Goal: Information Seeking & Learning: Learn about a topic

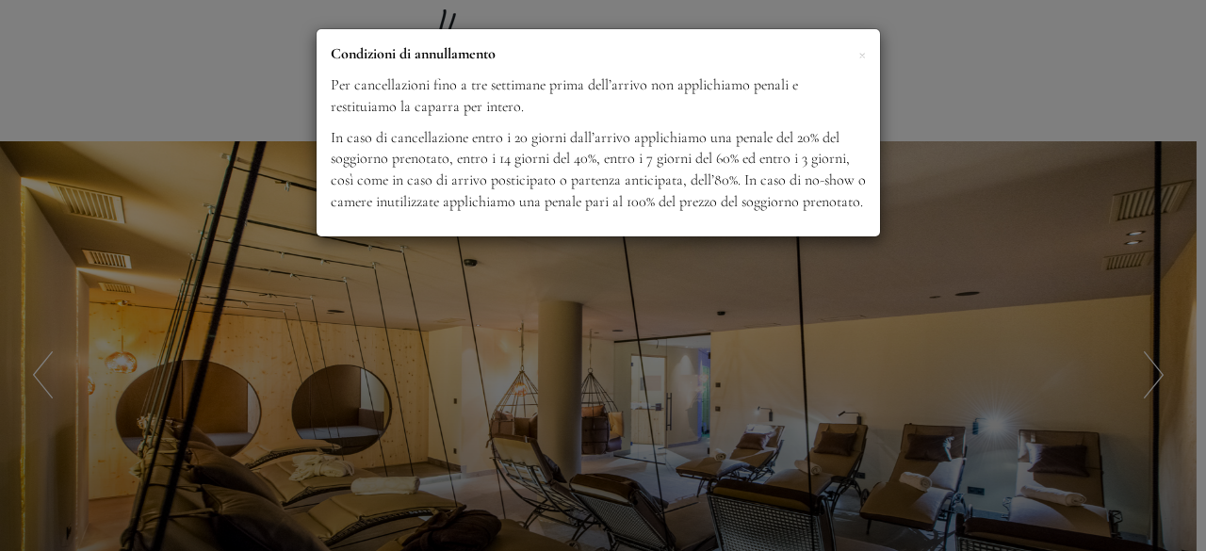
click at [888, 302] on div "× Condizioni di annullamento Per cancellazioni fino a tre settimane prima dell’…" at bounding box center [603, 275] width 1206 height 551
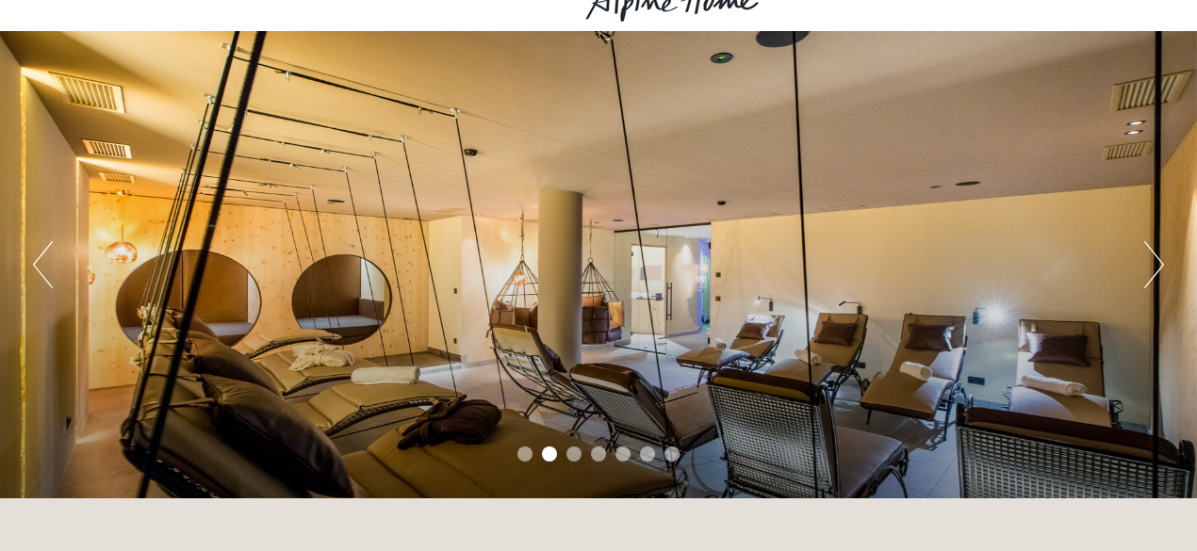
scroll to position [111, 0]
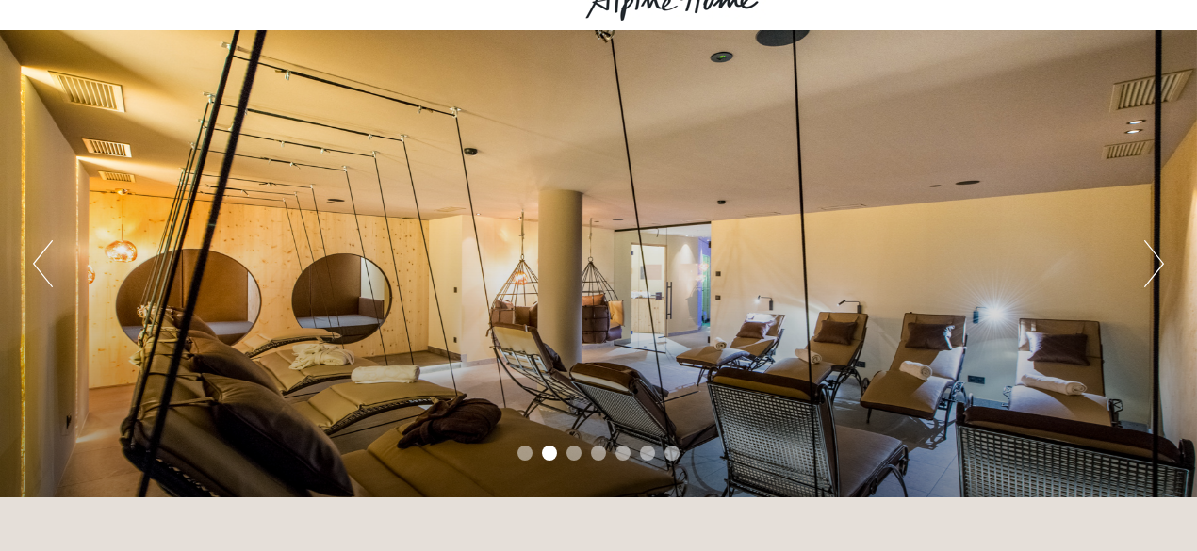
click at [1142, 275] on div "Previous Next 1 2 3 4 5 6 7" at bounding box center [598, 263] width 1197 height 467
click at [1159, 270] on button "Next" at bounding box center [1154, 263] width 20 height 47
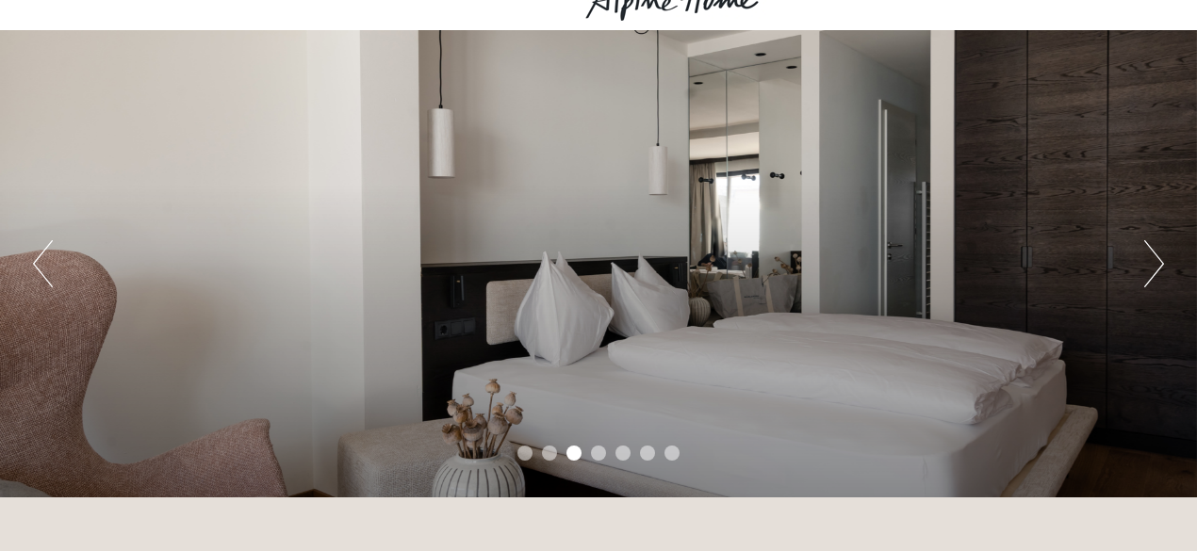
click at [1159, 270] on button "Next" at bounding box center [1154, 263] width 20 height 47
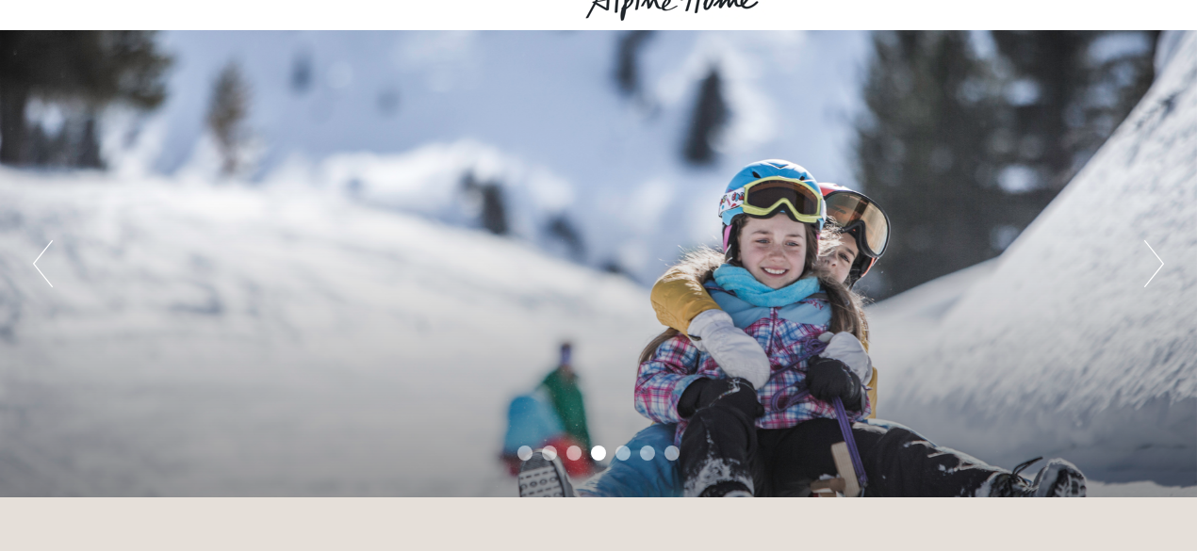
click at [1159, 270] on button "Next" at bounding box center [1154, 263] width 20 height 47
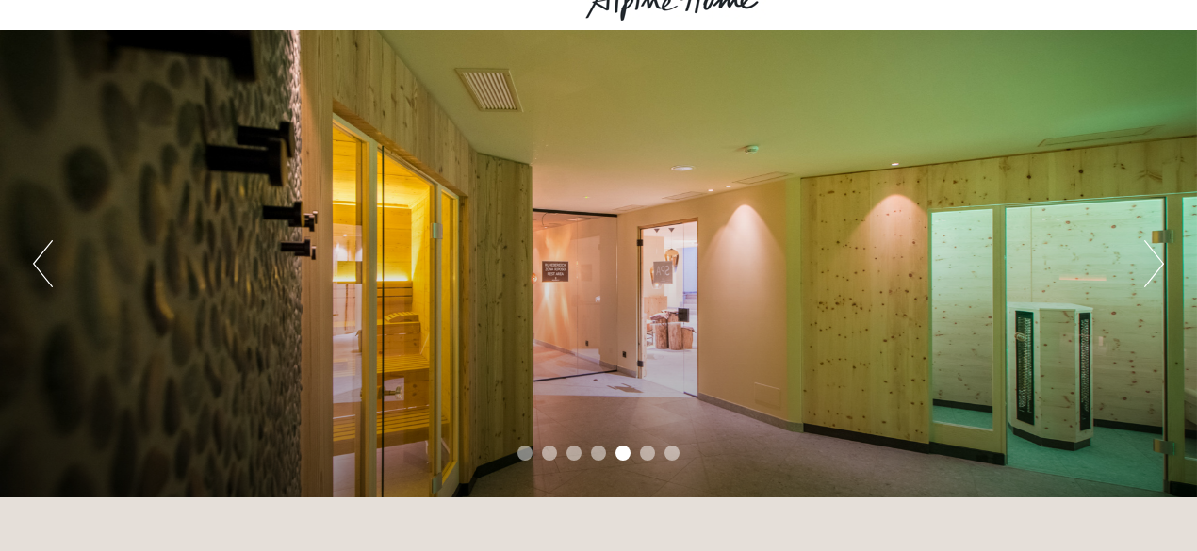
click at [1159, 270] on button "Next" at bounding box center [1154, 263] width 20 height 47
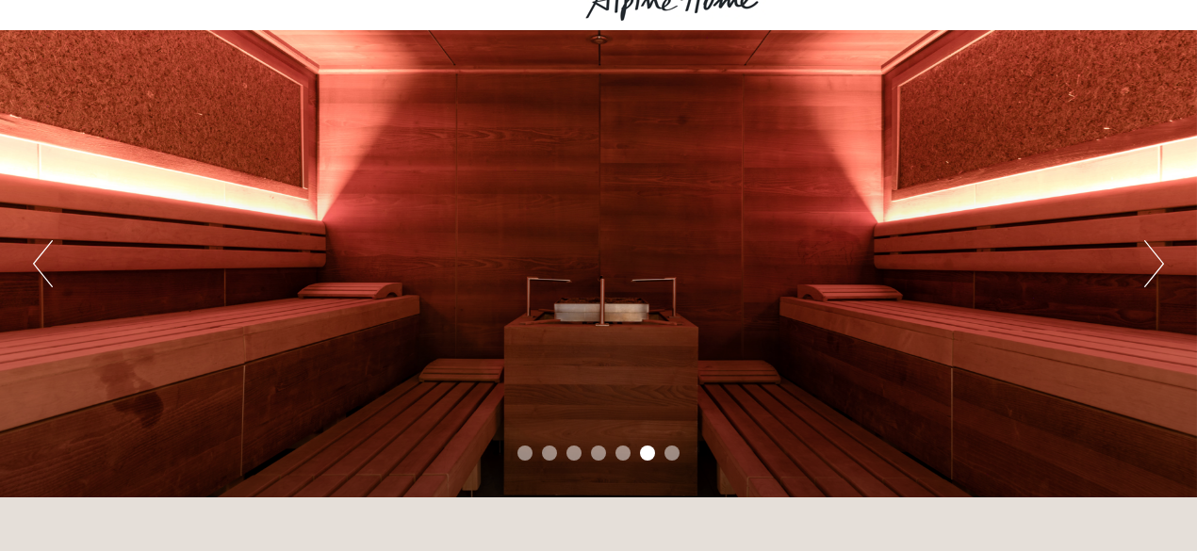
click at [1159, 270] on button "Next" at bounding box center [1154, 263] width 20 height 47
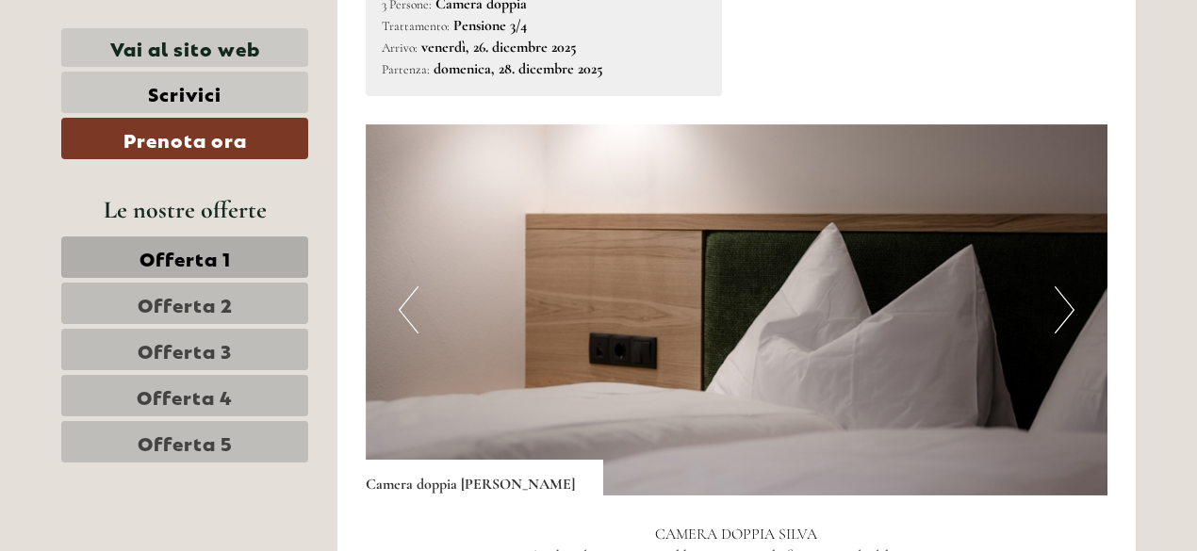
scroll to position [1124, 0]
click at [1057, 286] on button "Next" at bounding box center [1065, 309] width 20 height 47
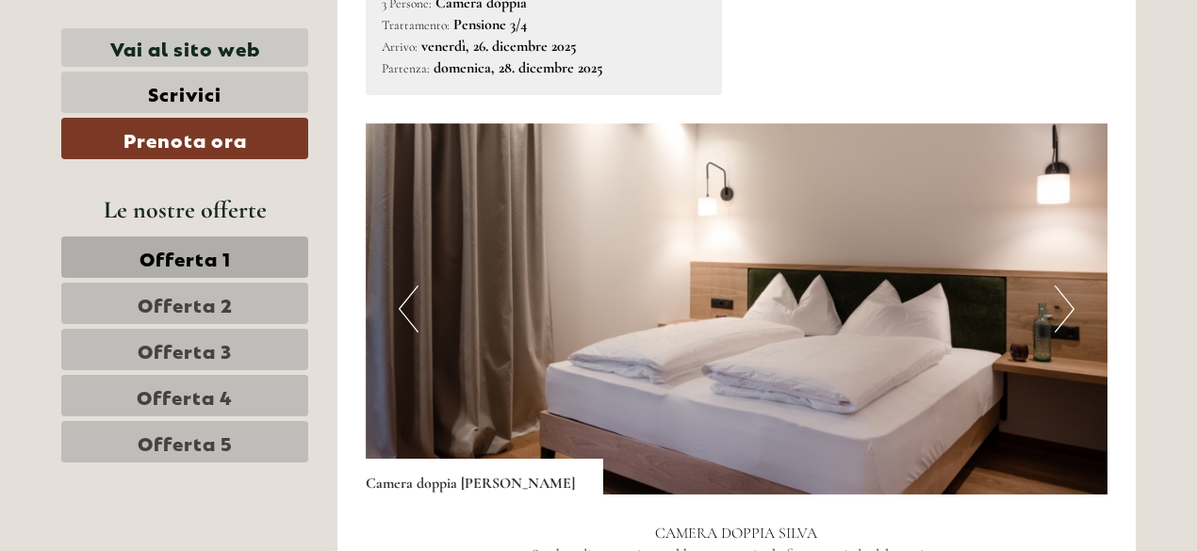
click at [1057, 286] on button "Next" at bounding box center [1065, 309] width 20 height 47
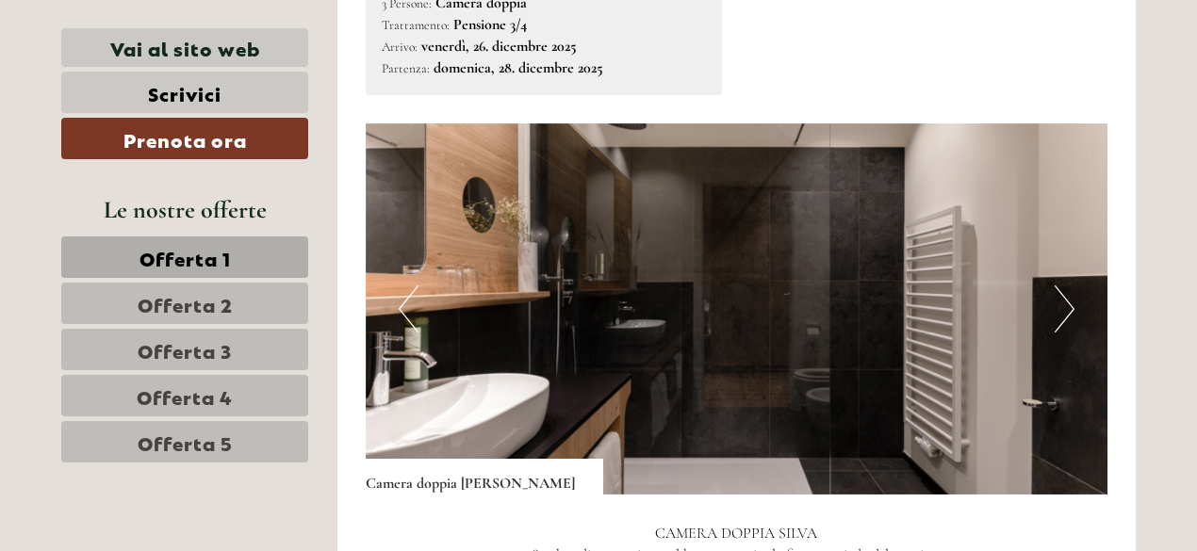
click at [1057, 286] on button "Next" at bounding box center [1065, 309] width 20 height 47
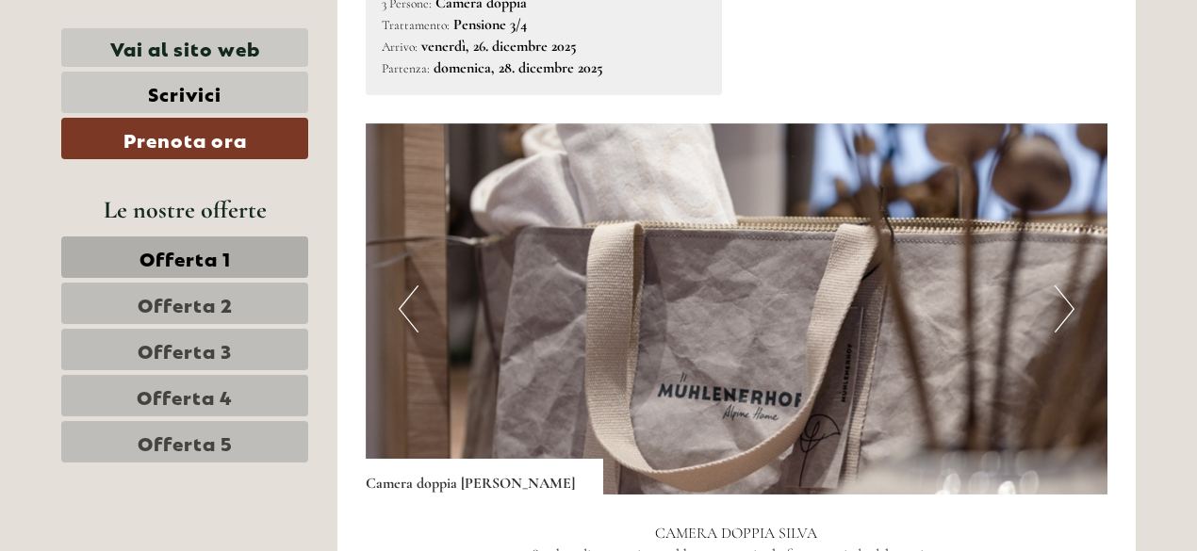
click at [1057, 286] on button "Next" at bounding box center [1065, 309] width 20 height 47
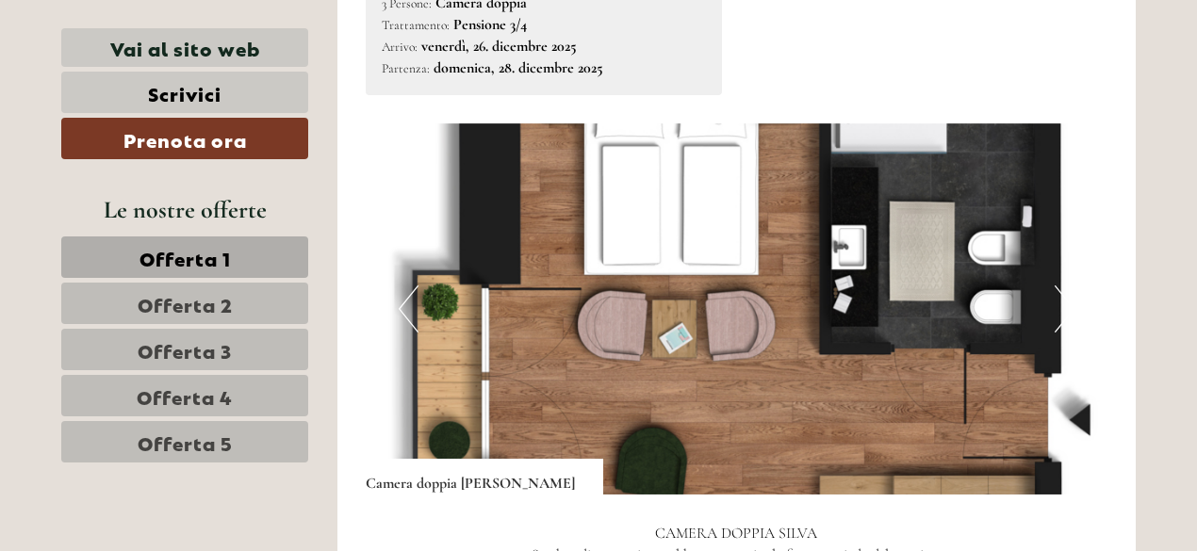
click at [1057, 286] on button "Next" at bounding box center [1065, 309] width 20 height 47
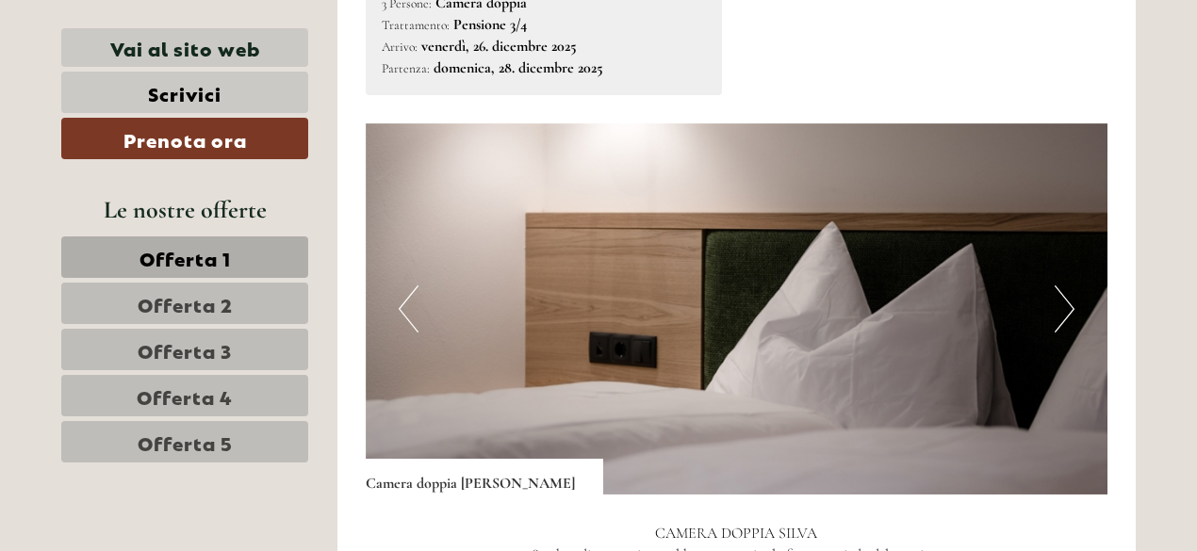
click at [1057, 286] on button "Next" at bounding box center [1065, 309] width 20 height 47
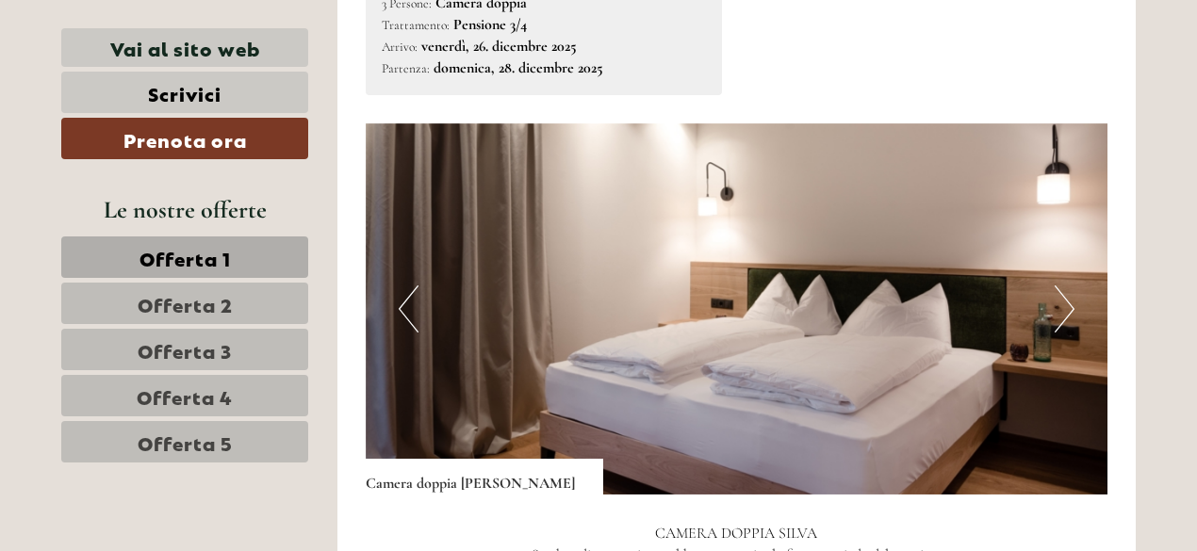
click at [1057, 286] on button "Next" at bounding box center [1065, 309] width 20 height 47
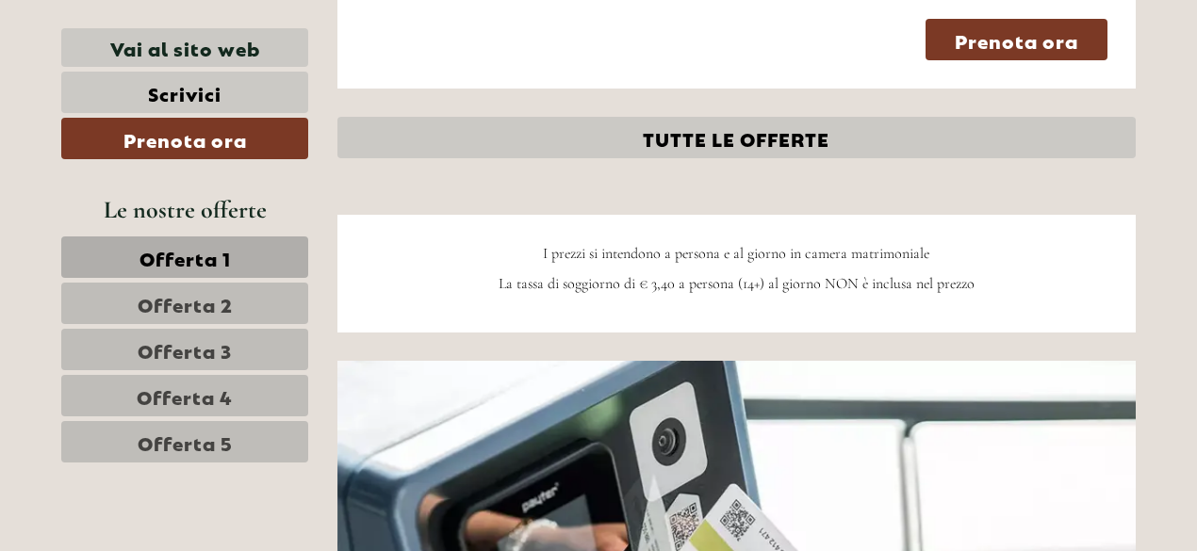
scroll to position [4677, 0]
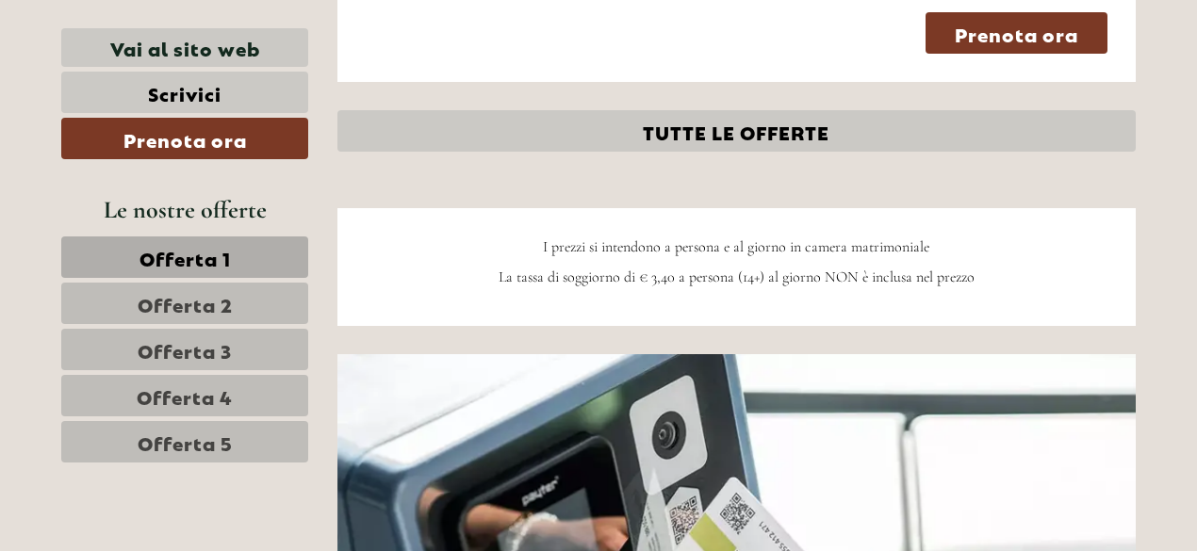
click at [243, 393] on link "Offerta 4" at bounding box center [184, 395] width 247 height 41
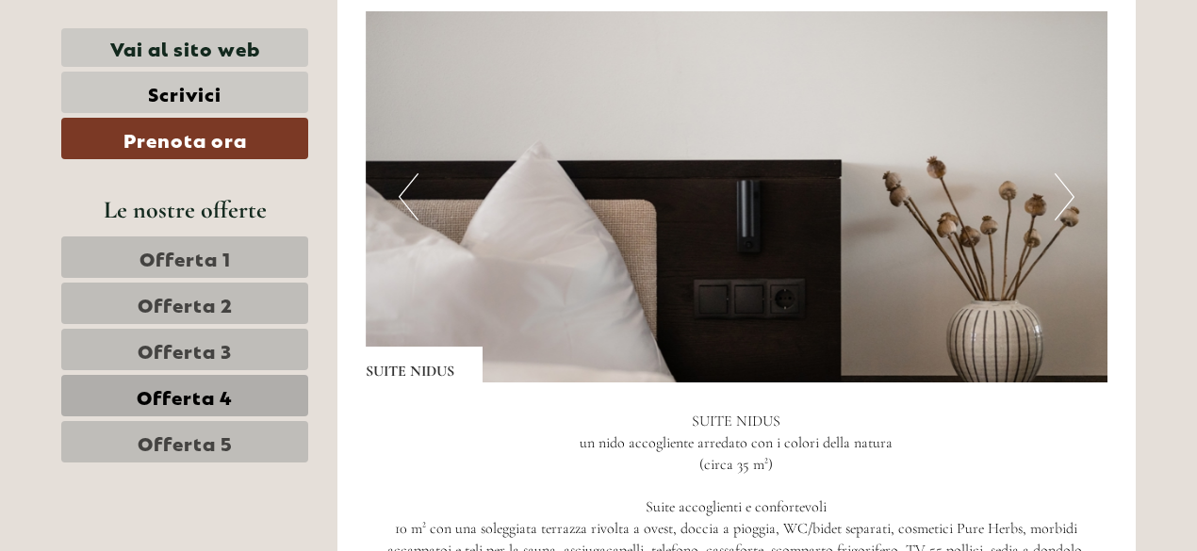
scroll to position [1212, 0]
click at [1052, 197] on img at bounding box center [737, 196] width 743 height 371
click at [1068, 193] on button "Next" at bounding box center [1065, 196] width 20 height 47
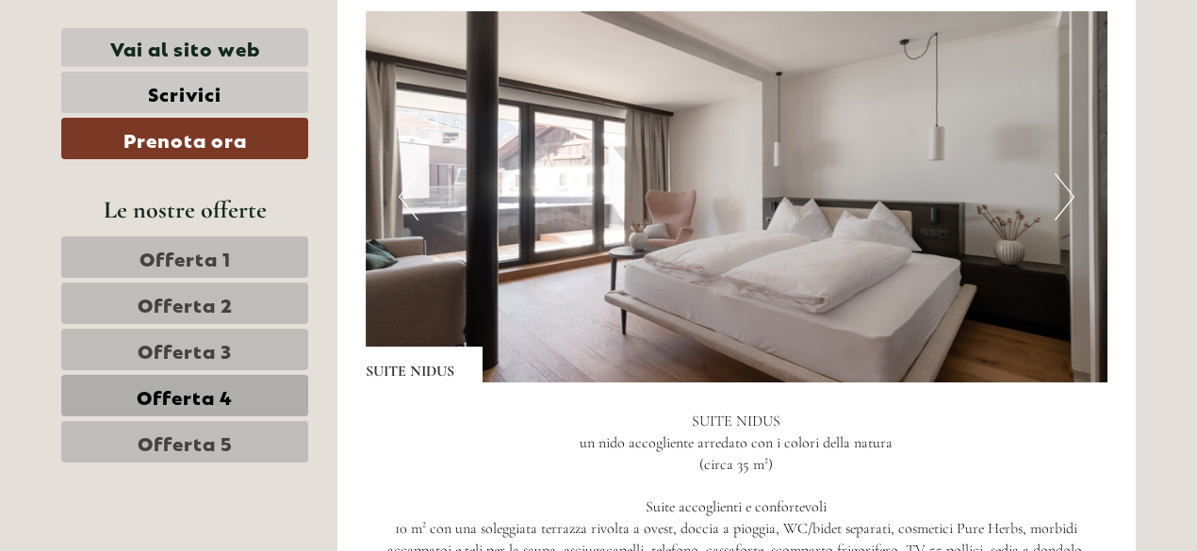
click at [221, 444] on span "Offerta 5" at bounding box center [185, 442] width 95 height 26
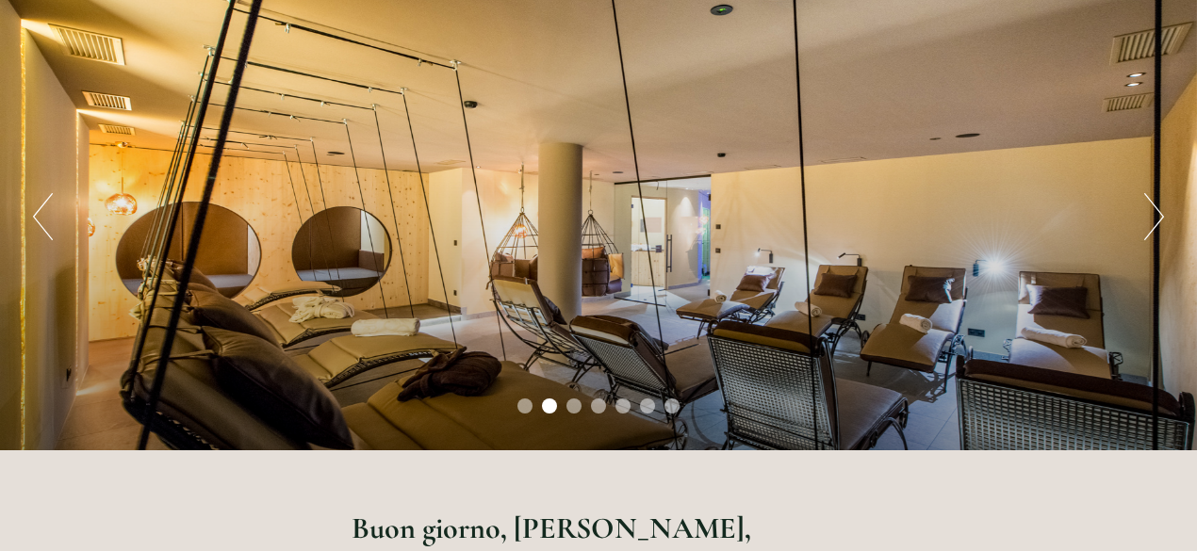
scroll to position [172, 0]
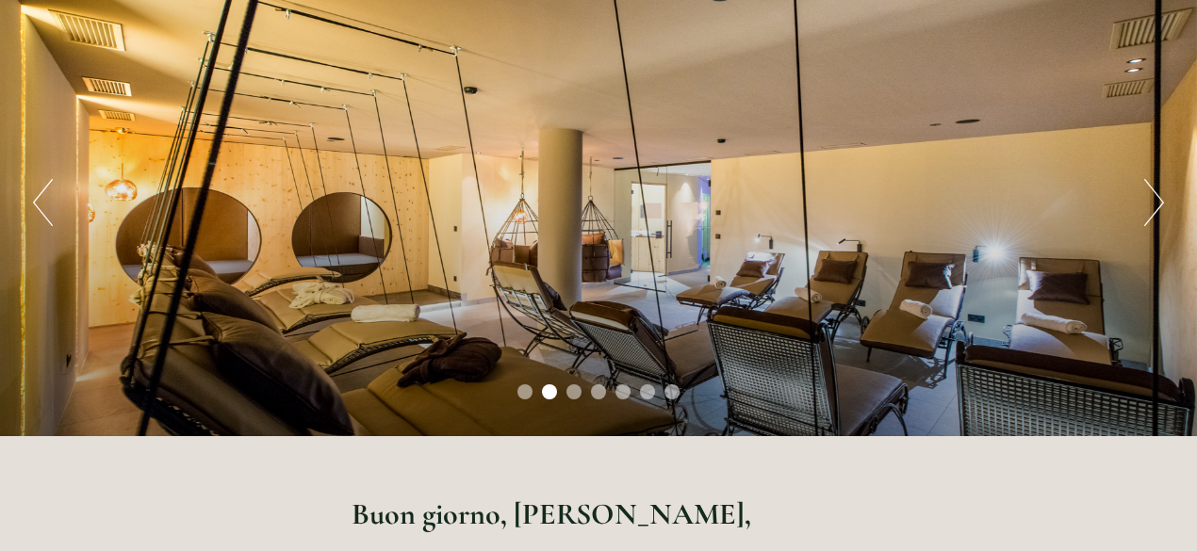
click at [1165, 210] on div "Previous Next 1 2 3 4 5 6 7" at bounding box center [598, 202] width 1197 height 467
click at [1157, 206] on button "Next" at bounding box center [1154, 202] width 20 height 47
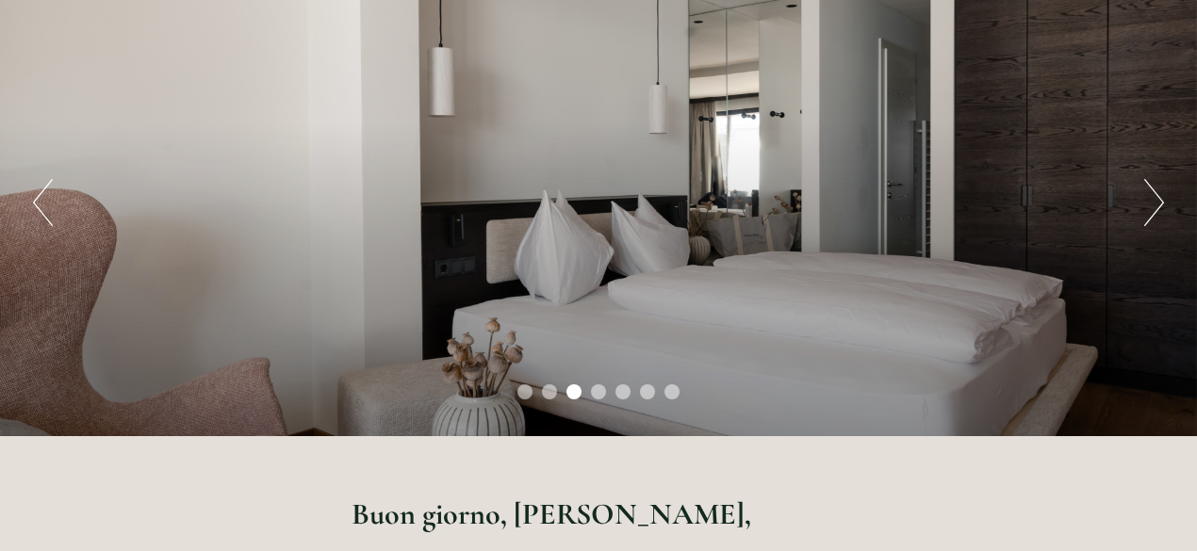
click at [1157, 206] on button "Next" at bounding box center [1154, 202] width 20 height 47
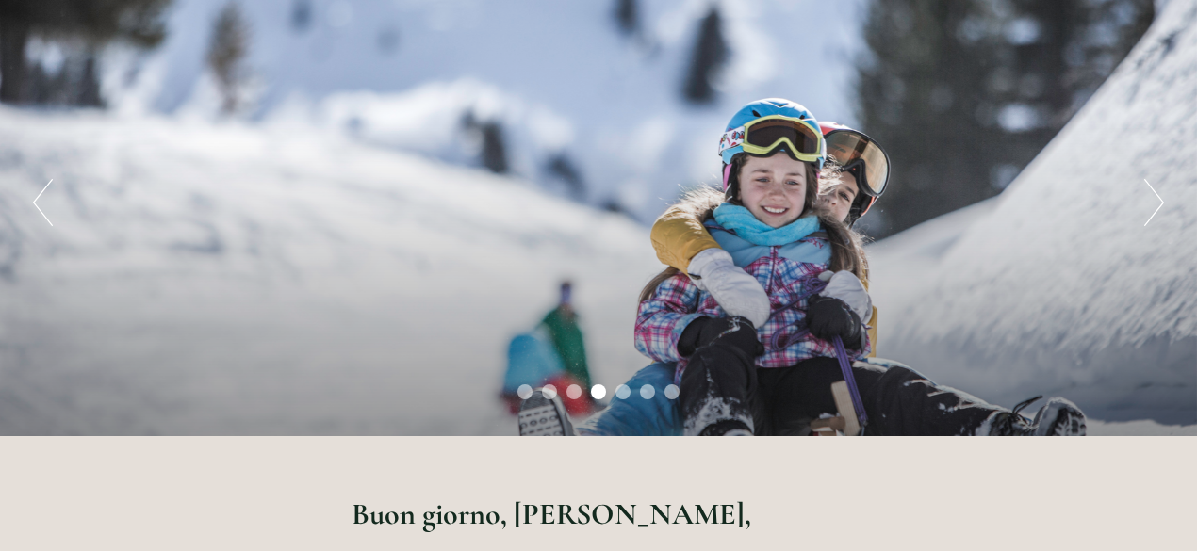
click at [1157, 206] on button "Next" at bounding box center [1154, 202] width 20 height 47
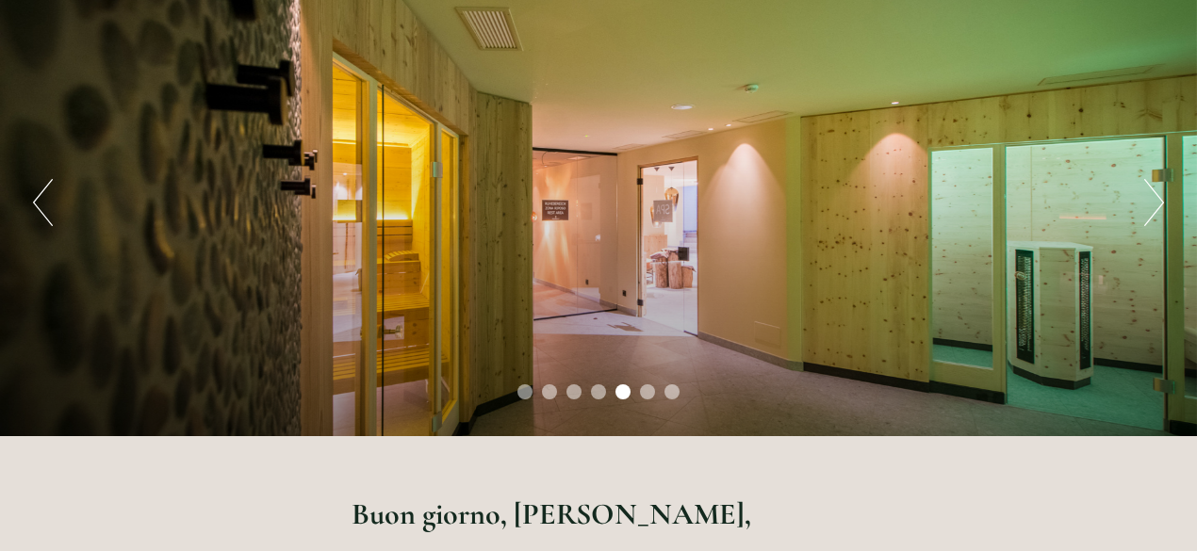
click at [1157, 206] on button "Next" at bounding box center [1154, 202] width 20 height 47
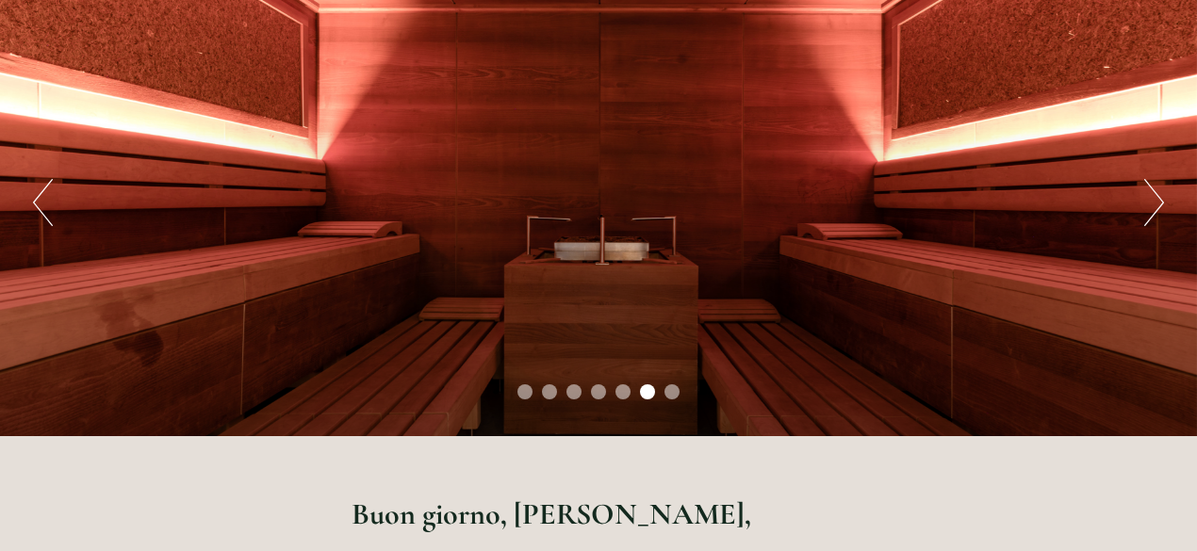
click at [1157, 206] on button "Next" at bounding box center [1154, 202] width 20 height 47
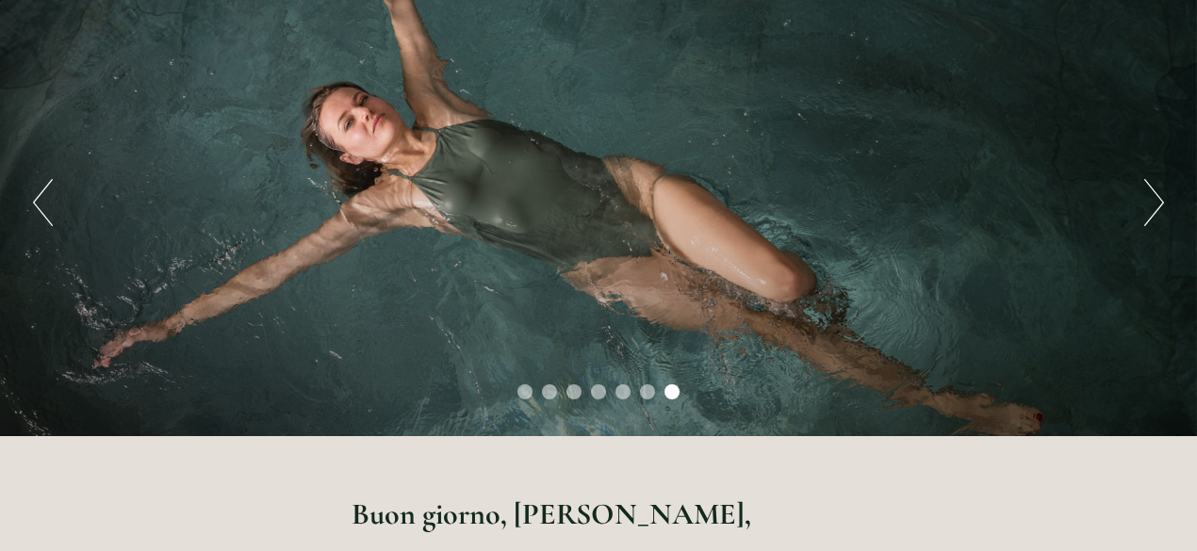
click at [1157, 206] on button "Next" at bounding box center [1154, 202] width 20 height 47
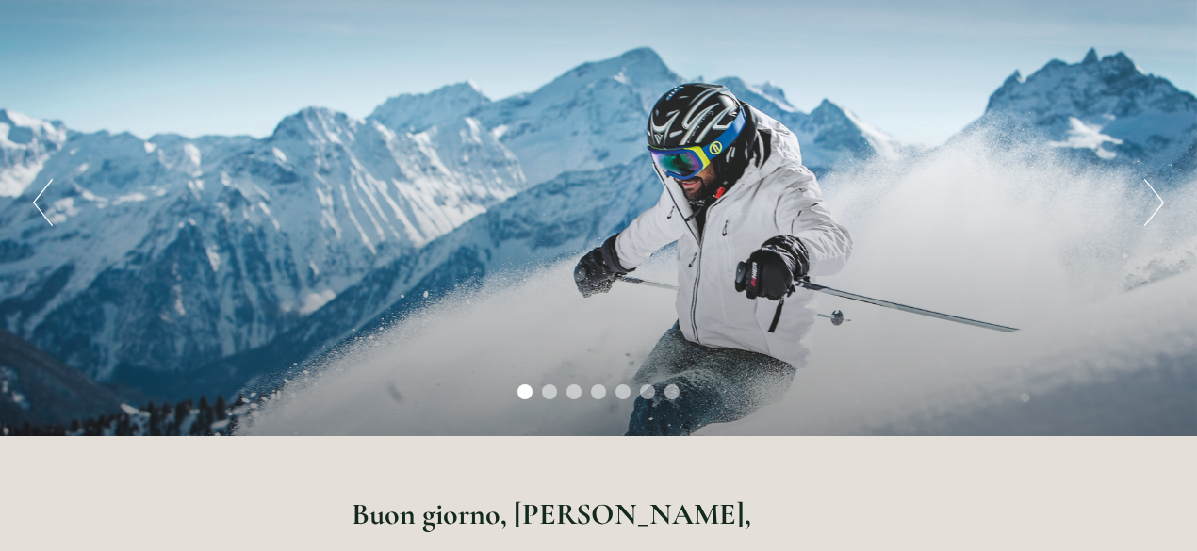
click at [1157, 206] on button "Next" at bounding box center [1154, 202] width 20 height 47
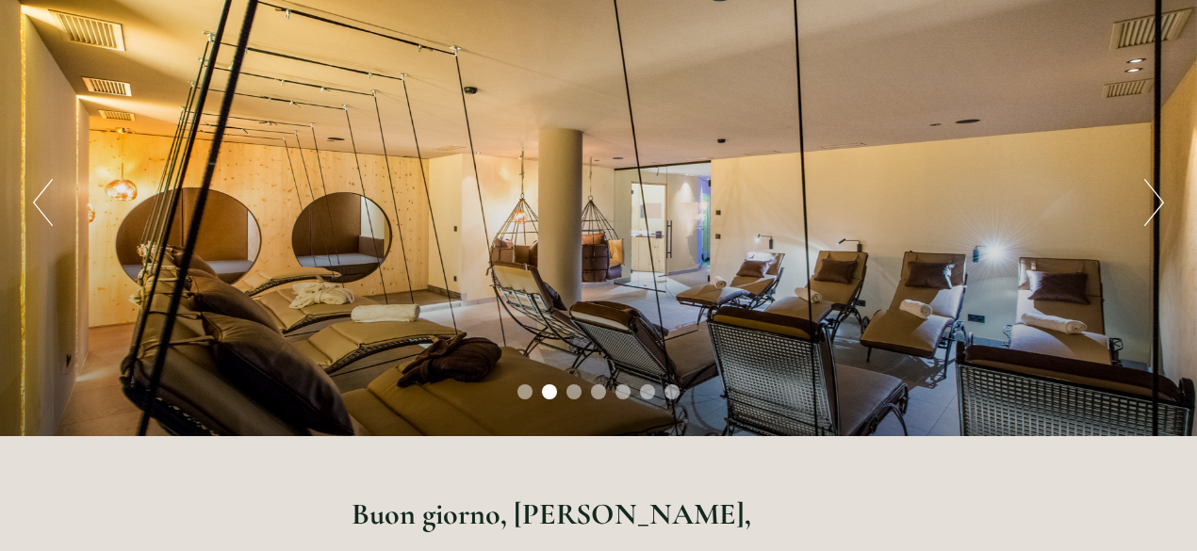
click at [1157, 206] on button "Next" at bounding box center [1154, 202] width 20 height 47
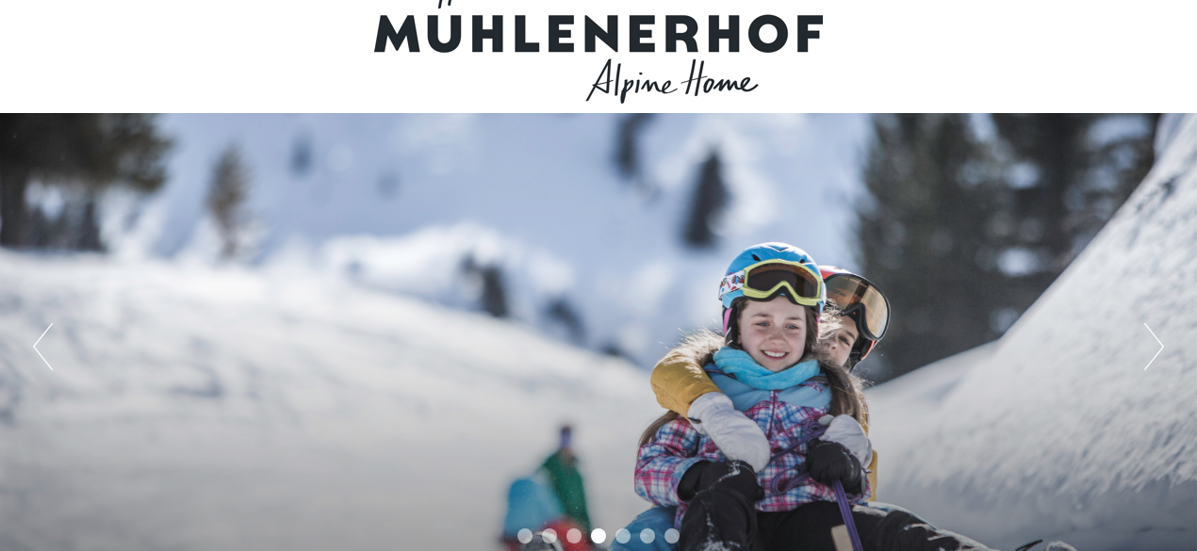
scroll to position [41, 0]
